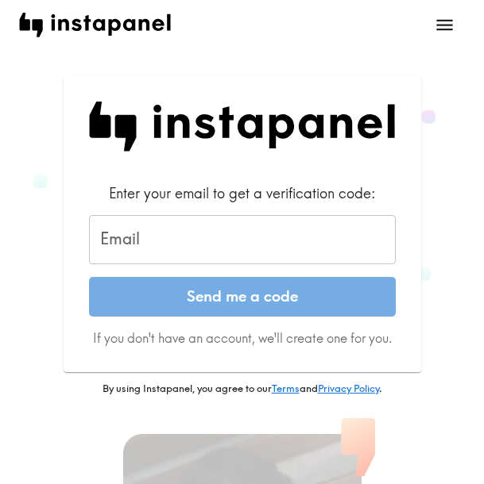
click at [204, 266] on form "Enter your email to get a verification code: Email Email Send me a code If you …" at bounding box center [242, 265] width 307 height 164
click at [237, 253] on input "Email" at bounding box center [242, 239] width 307 height 49
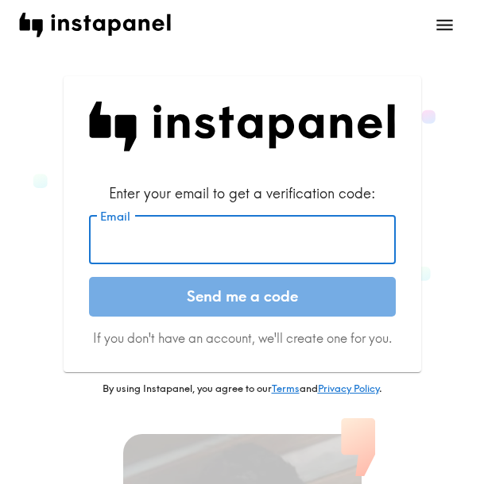
paste input "[EMAIL_ADDRESS][DOMAIN_NAME]"
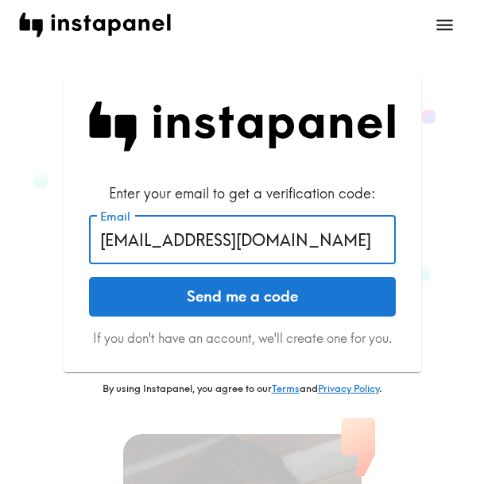
type input "[EMAIL_ADDRESS][DOMAIN_NAME]"
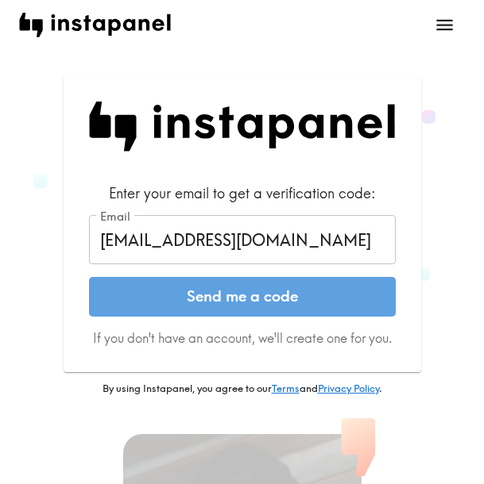
click at [243, 296] on button "Send me a code" at bounding box center [242, 297] width 307 height 40
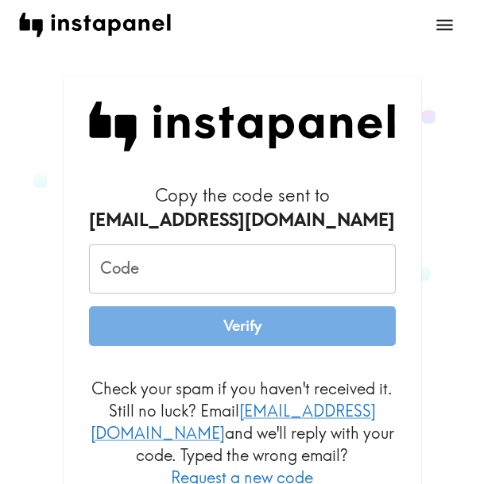
click at [304, 263] on input "Code" at bounding box center [242, 269] width 307 height 49
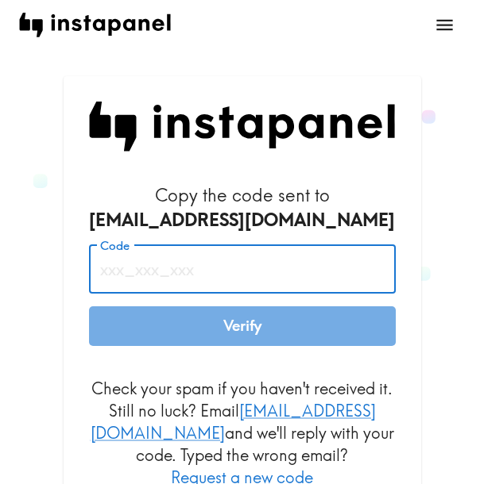
paste input "UYD_BpA_R4d"
type input "UYD_BpA_R4d"
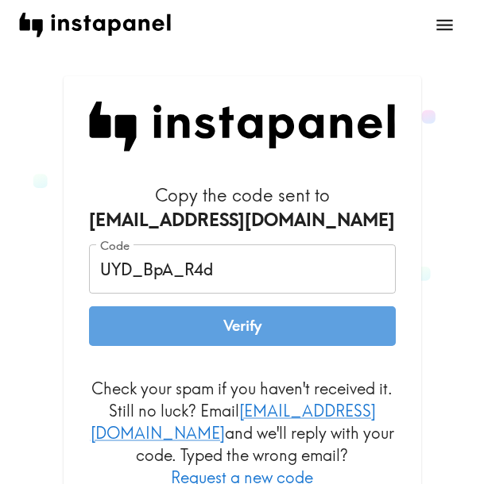
click at [256, 341] on button "Verify" at bounding box center [242, 327] width 307 height 40
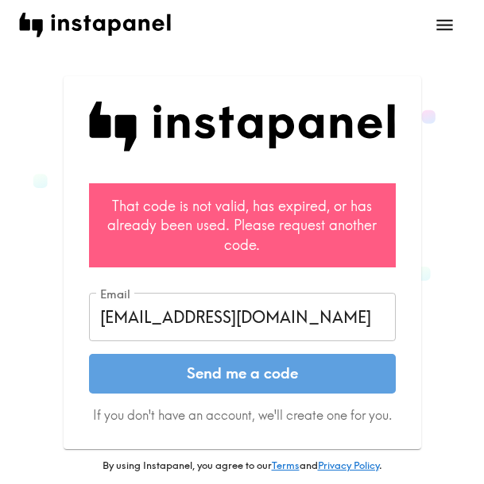
click at [281, 372] on button "Send me a code" at bounding box center [242, 374] width 307 height 40
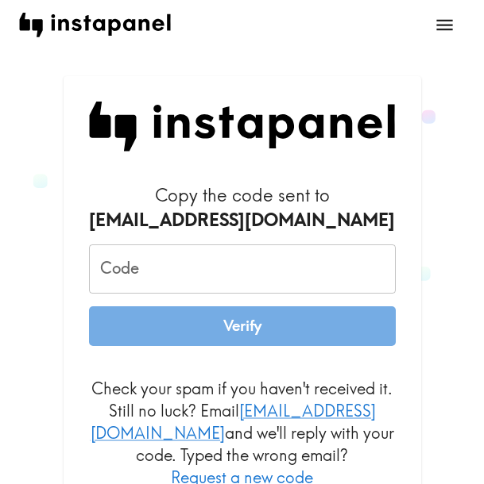
click at [265, 268] on input "Code" at bounding box center [242, 269] width 307 height 49
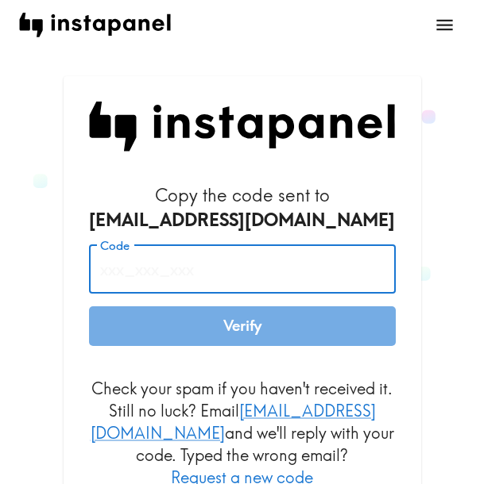
paste input "UYD_BpA_R4d"
type input "UYD_BpA_R4d"
click at [326, 318] on button "Verify" at bounding box center [242, 327] width 307 height 40
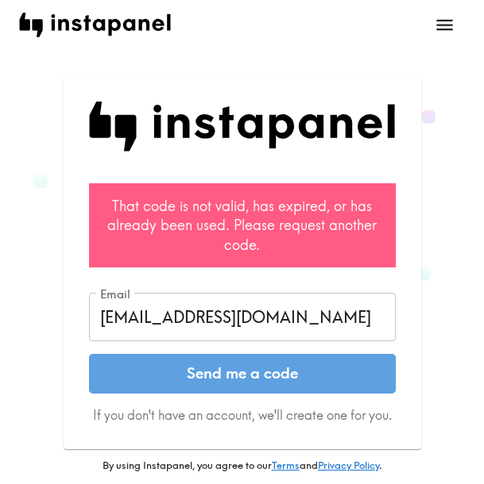
click at [333, 379] on button "Send me a code" at bounding box center [242, 374] width 307 height 40
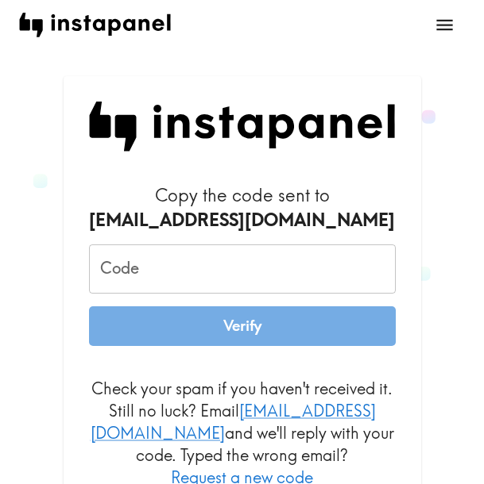
click at [279, 270] on input "Code" at bounding box center [242, 269] width 307 height 49
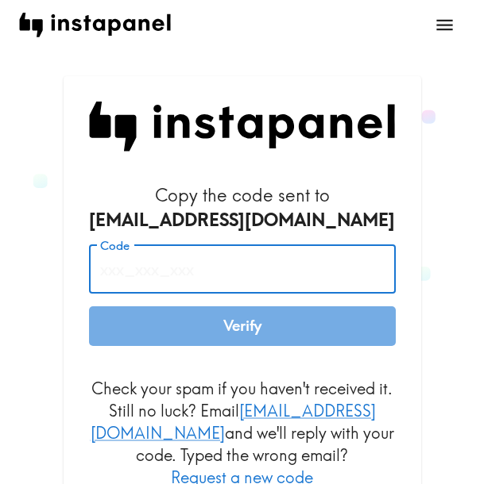
paste input "4FE_rh9_kpi"
type input "4FE_rh9_kpi"
click at [297, 325] on button "Verify" at bounding box center [242, 327] width 307 height 40
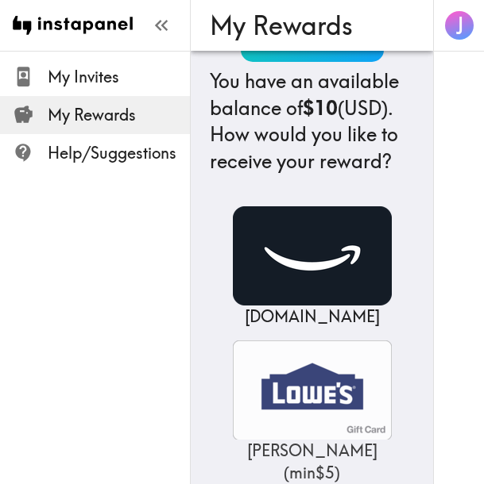
scroll to position [159, 0]
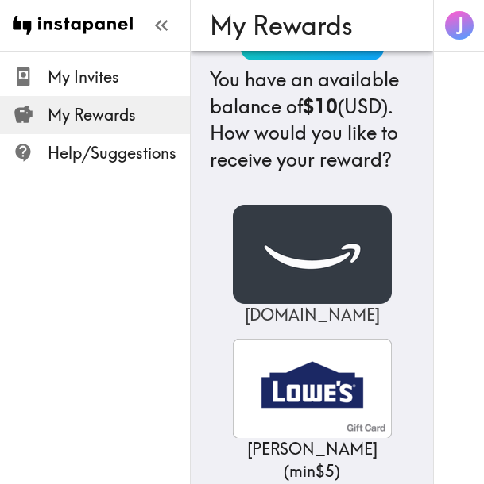
click at [314, 303] on img at bounding box center [312, 254] width 159 height 99
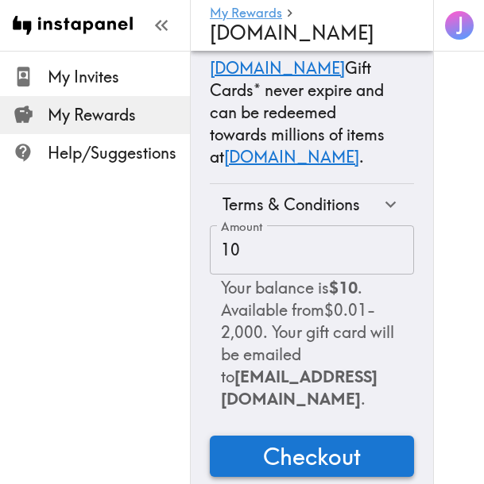
scroll to position [218, 0]
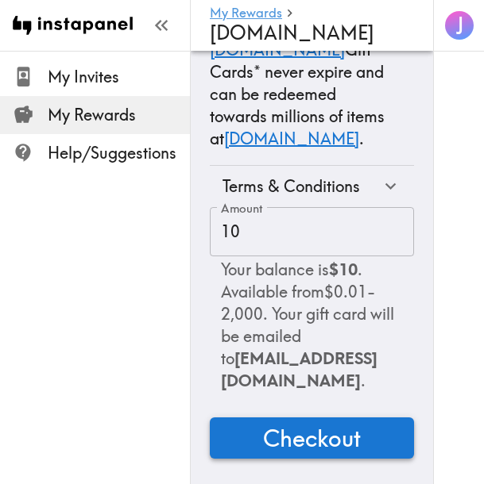
click at [322, 436] on span "Checkout" at bounding box center [312, 438] width 98 height 32
